Goal: Information Seeking & Learning: Understand process/instructions

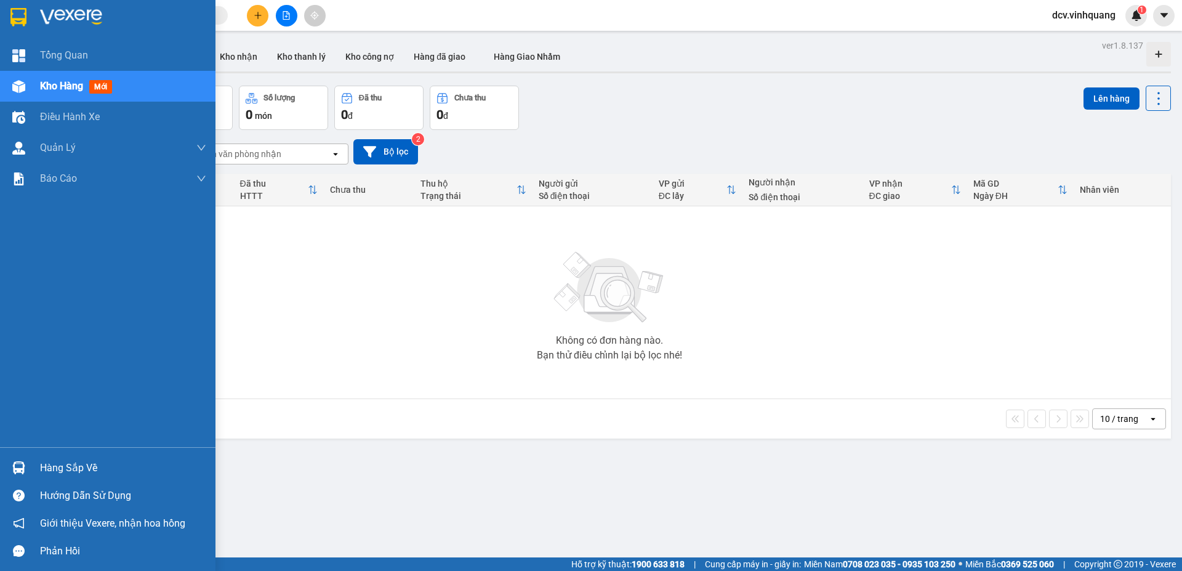
drag, startPoint x: 82, startPoint y: 467, endPoint x: 92, endPoint y: 468, distance: 9.3
click at [82, 468] on div "Hàng sắp về" at bounding box center [123, 468] width 166 height 18
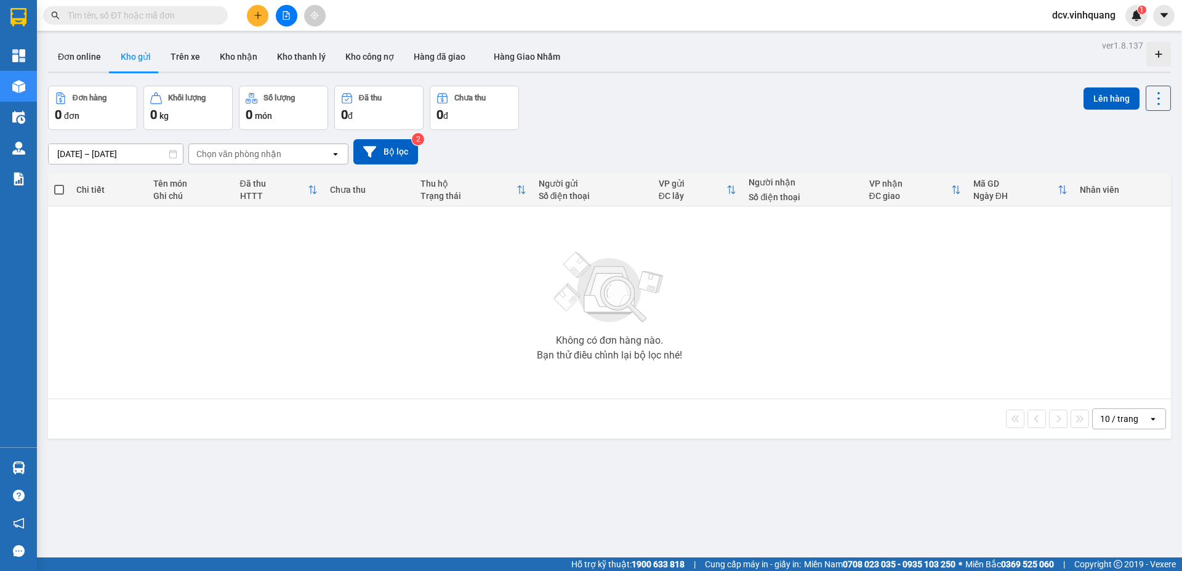
click at [203, 348] on section "Kết quả tìm kiếm ( 0 ) Bộ lọc No Data dcv.vinhquang 1 Tổng Quan Kho hàng mới Đi…" at bounding box center [591, 285] width 1182 height 571
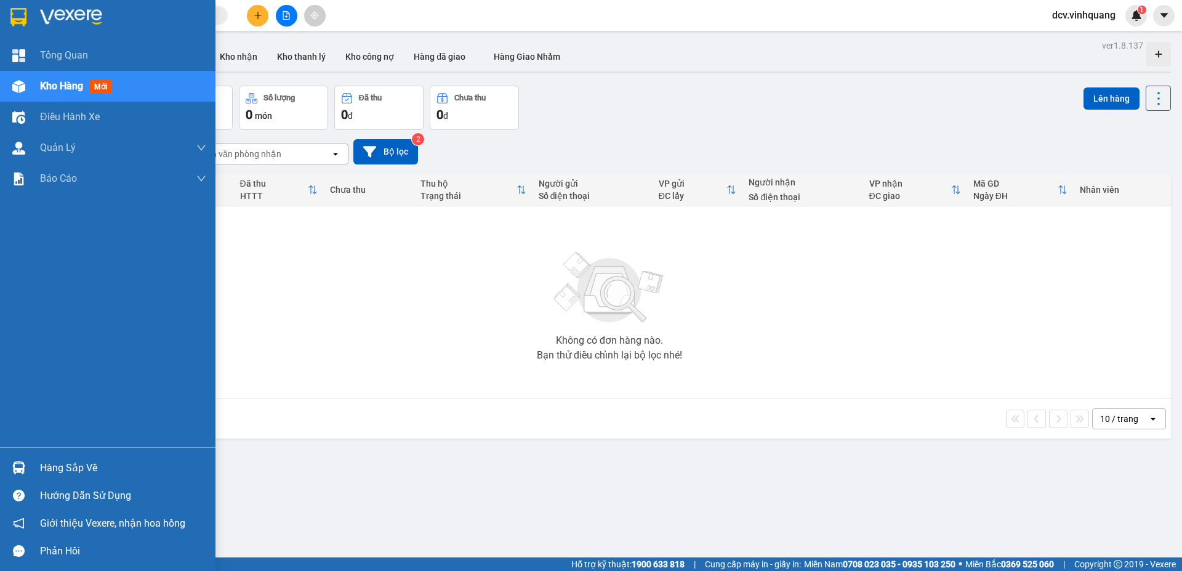
click at [79, 481] on div "Hướng dẫn sử dụng" at bounding box center [107, 495] width 215 height 28
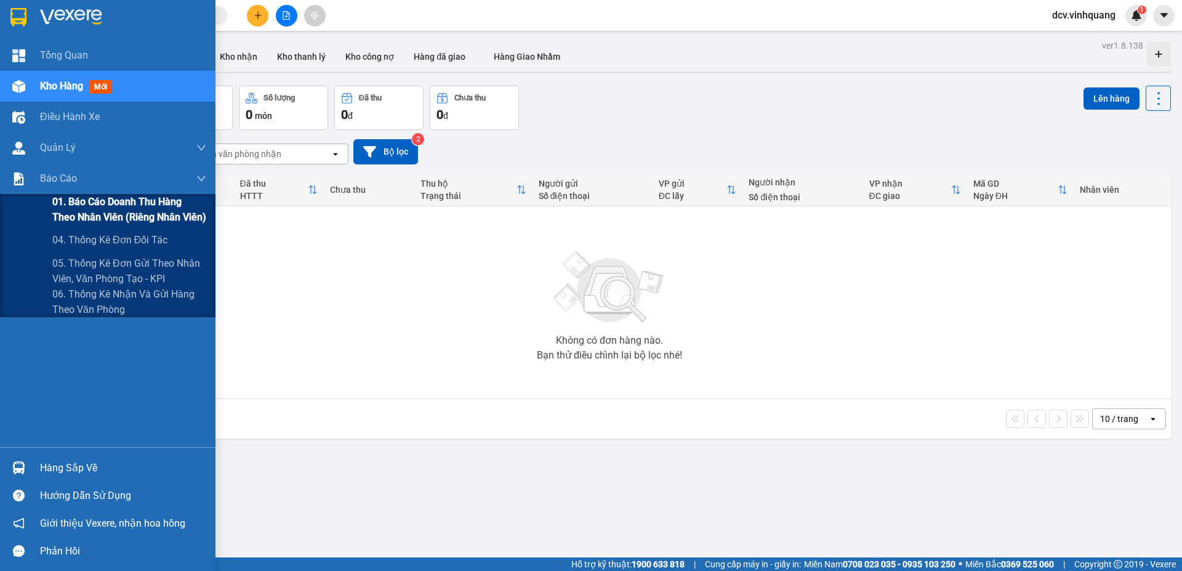
click at [71, 198] on span "01. Báo cáo doanh thu hàng theo nhân viên (riêng nhân viên)" at bounding box center [129, 209] width 154 height 31
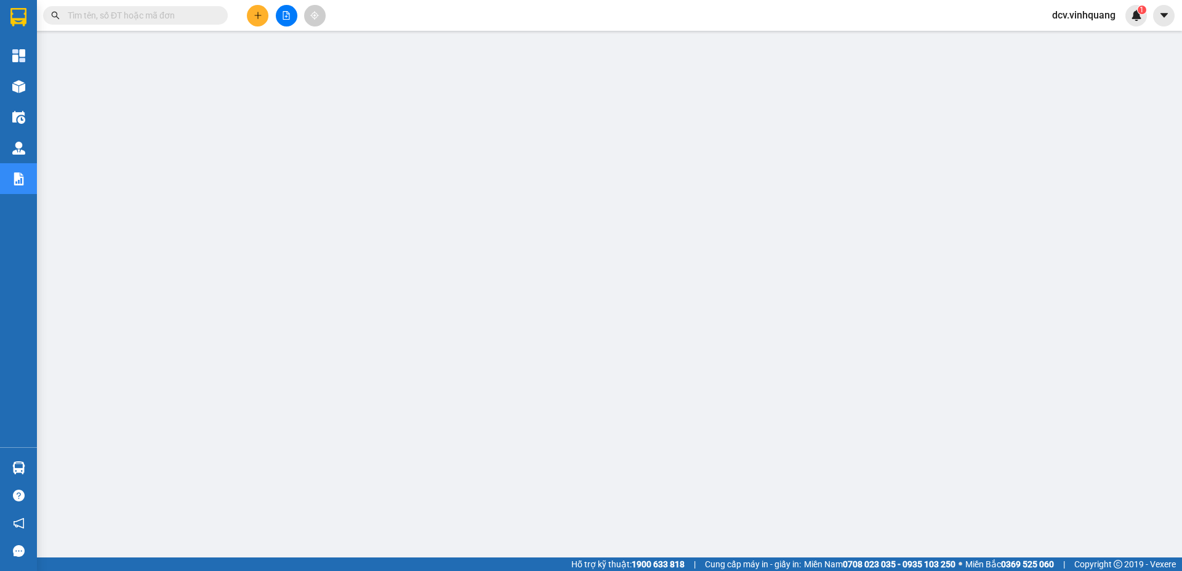
click at [262, 10] on button at bounding box center [258, 16] width 22 height 22
